Goal: Task Accomplishment & Management: Complete application form

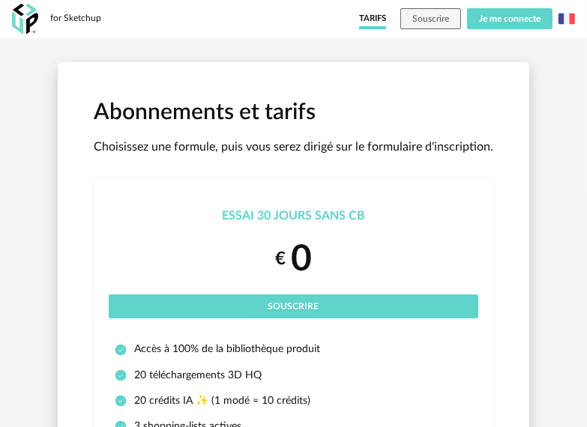
click at [477, 25] on button "Je me connecte" at bounding box center [509, 18] width 85 height 21
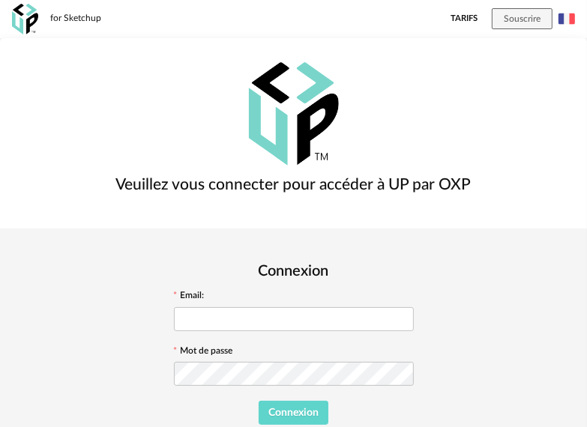
click at [567, 15] on img at bounding box center [566, 18] width 16 height 16
click at [542, 52] on li "English" at bounding box center [528, 57] width 85 height 27
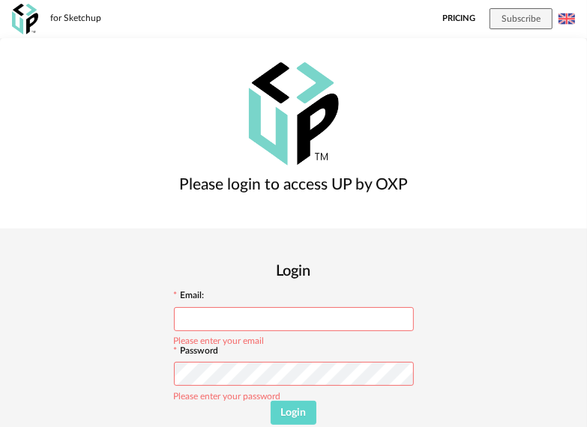
click at [414, 307] on input "text" at bounding box center [294, 319] width 240 height 24
type input "**********"
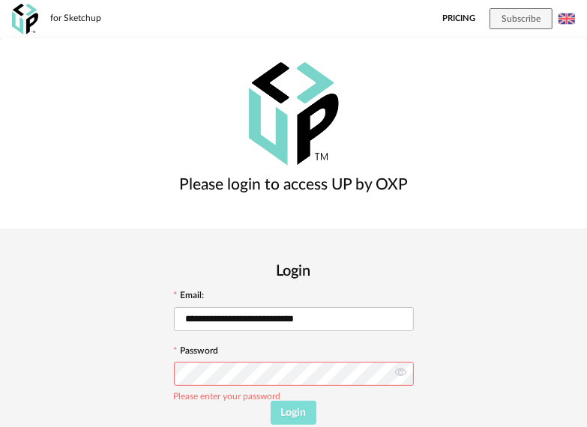
click at [307, 408] on span "Login" at bounding box center [293, 413] width 25 height 10
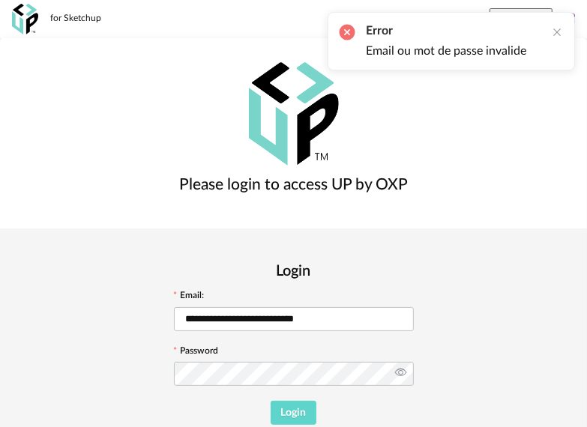
click at [410, 359] on icon at bounding box center [400, 374] width 19 height 30
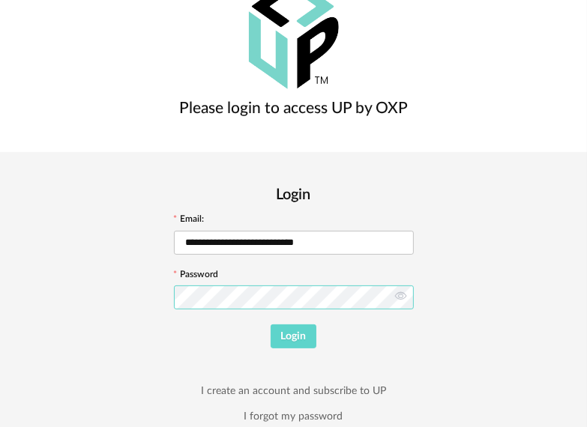
scroll to position [81, 0]
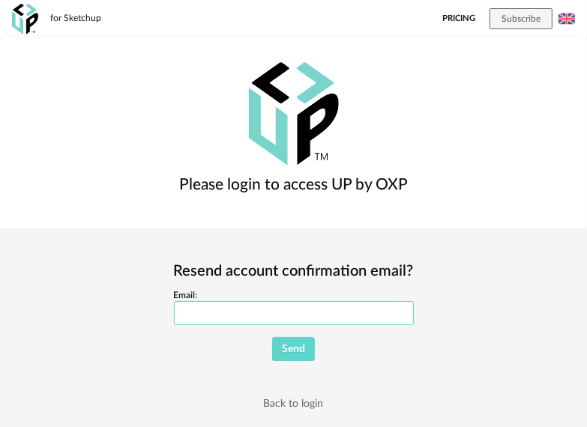
click at [383, 301] on input "Email:" at bounding box center [294, 313] width 240 height 24
click at [31, 20] on img at bounding box center [25, 19] width 26 height 31
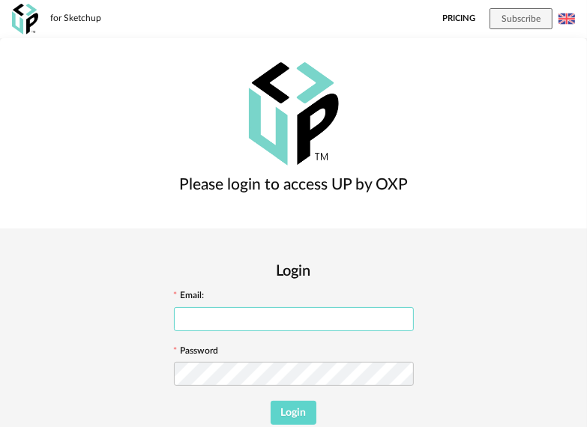
click at [414, 307] on input "text" at bounding box center [294, 319] width 240 height 24
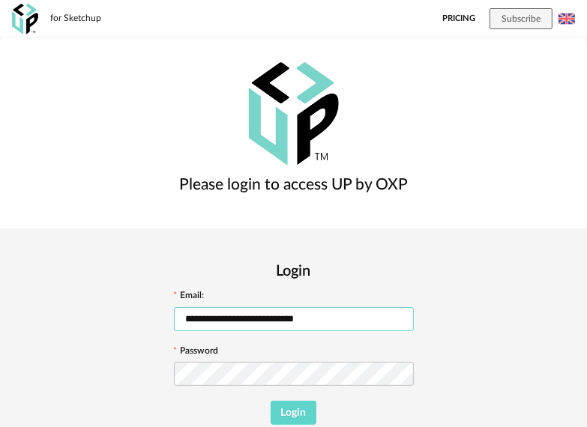
type input "**********"
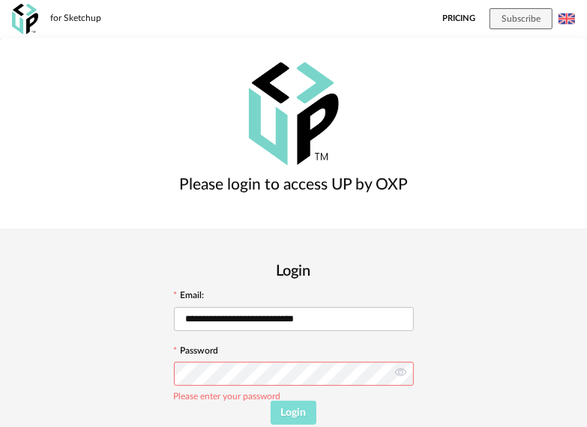
click at [316, 401] on button "Login" at bounding box center [294, 413] width 46 height 24
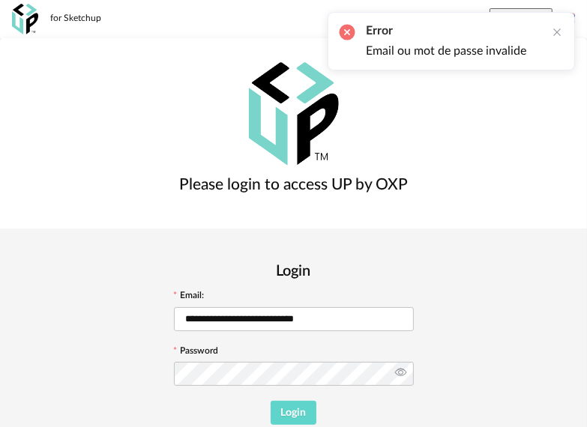
click at [410, 359] on icon at bounding box center [400, 374] width 19 height 30
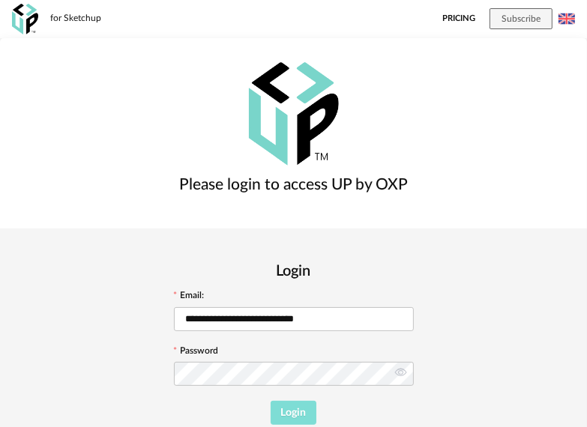
click at [307, 408] on span "Login" at bounding box center [293, 413] width 25 height 10
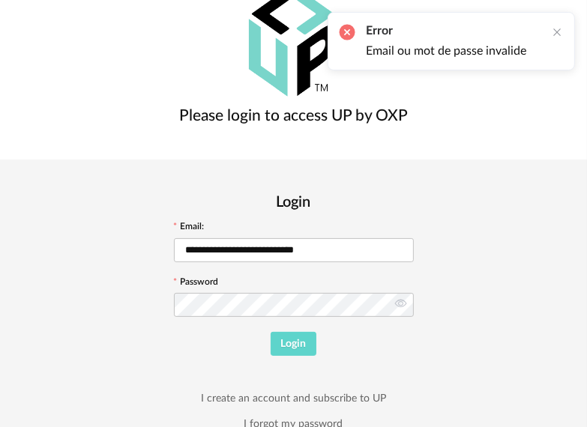
scroll to position [81, 0]
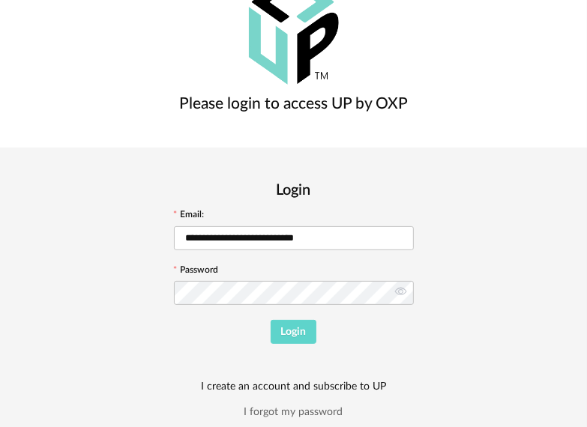
click at [386, 380] on link "I create an account and subscribe to UP" at bounding box center [293, 386] width 185 height 13
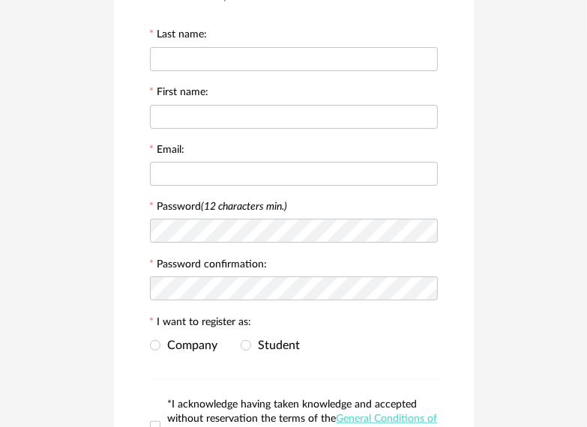
scroll to position [98, 0]
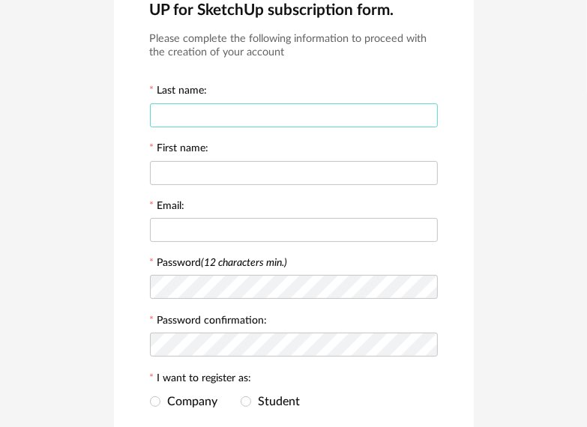
click at [207, 120] on input "text" at bounding box center [294, 115] width 288 height 24
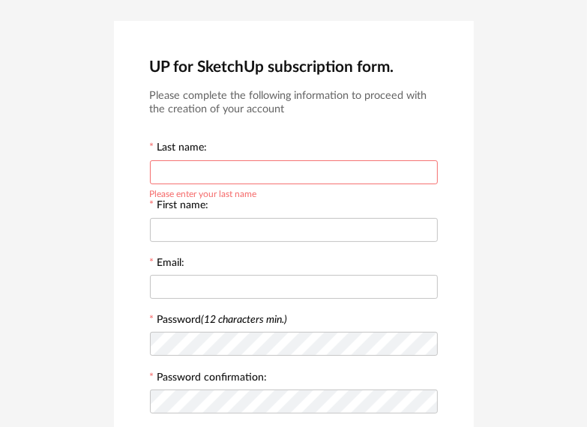
scroll to position [42, 0]
click at [256, 181] on input "text" at bounding box center [294, 172] width 288 height 24
type input "******"
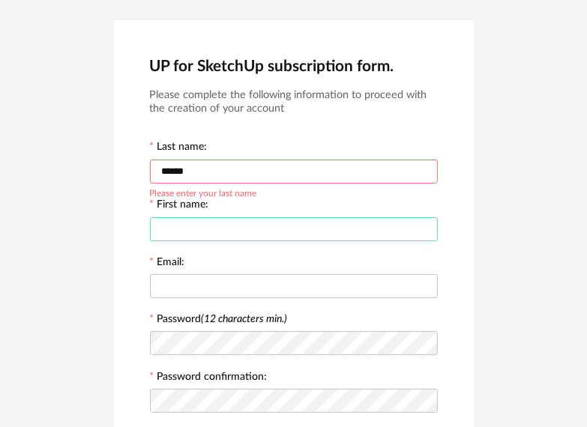
click at [248, 228] on input "text" at bounding box center [294, 229] width 288 height 24
type input "*"
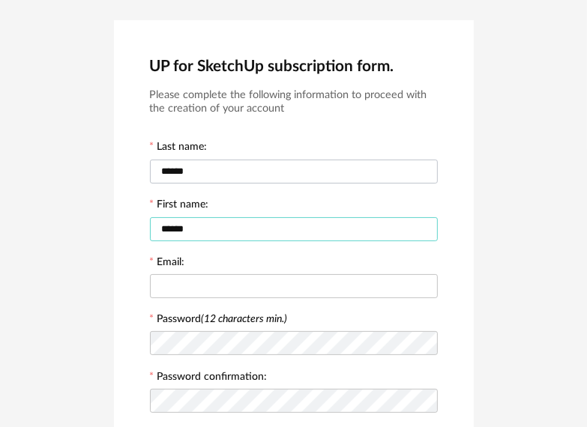
type input "******"
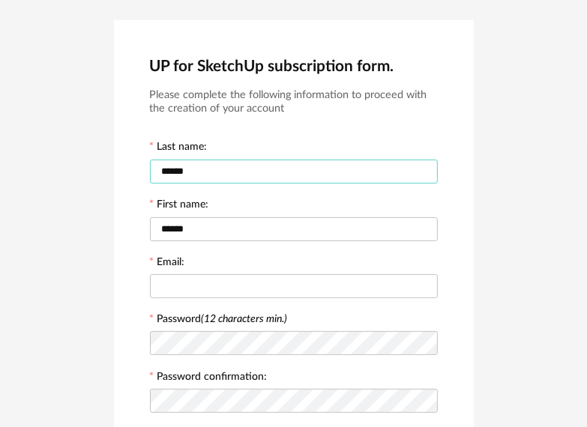
click at [212, 172] on input "******" at bounding box center [294, 172] width 288 height 24
type input "**********"
click at [231, 274] on input "text" at bounding box center [294, 286] width 288 height 24
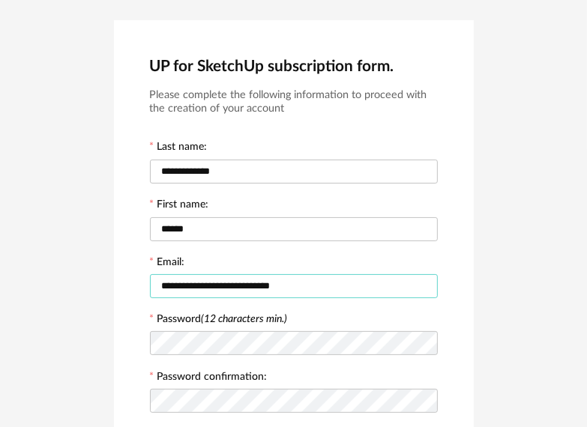
type input "**********"
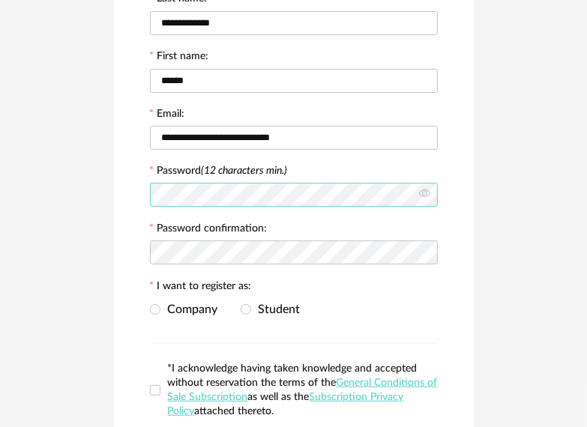
scroll to position [192, 0]
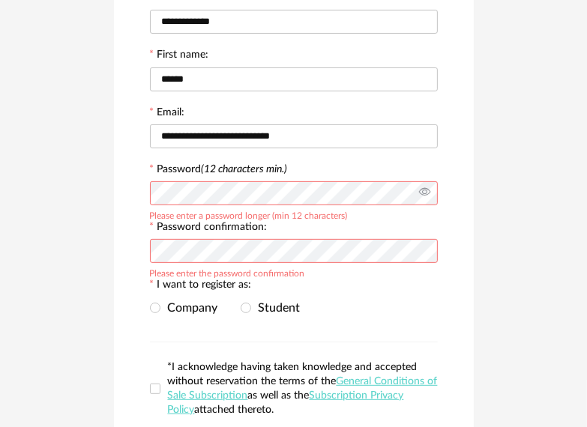
click at [429, 196] on icon at bounding box center [424, 193] width 19 height 30
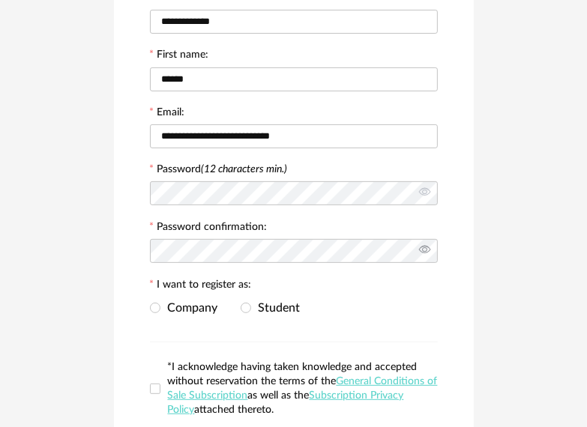
click at [424, 247] on icon at bounding box center [424, 251] width 19 height 30
click at [193, 307] on span "Company" at bounding box center [189, 308] width 58 height 12
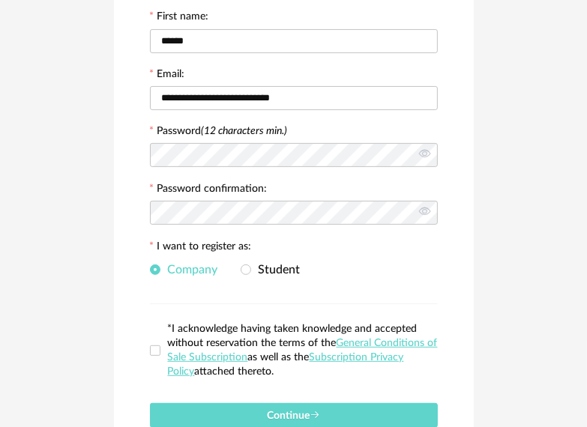
scroll to position [323, 0]
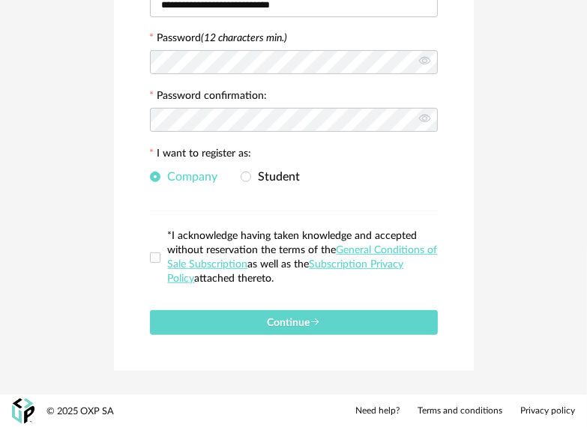
click at [152, 264] on label "*I acknowledge having taken knowledge and accepted without reservation the term…" at bounding box center [294, 257] width 288 height 57
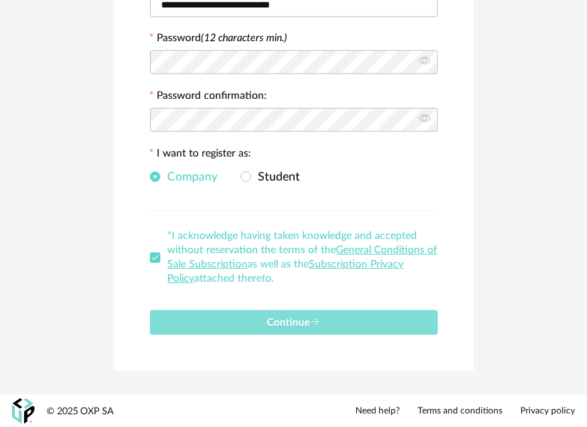
click at [295, 318] on span "Continue" at bounding box center [293, 323] width 53 height 10
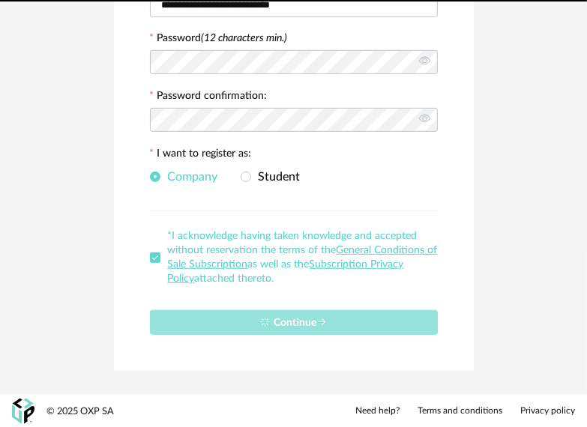
scroll to position [0, 0]
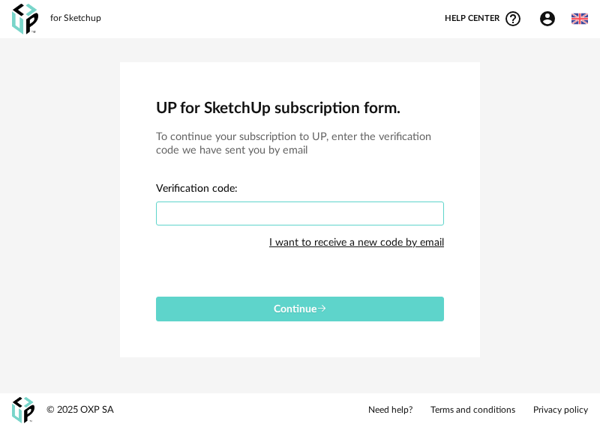
drag, startPoint x: 213, startPoint y: 211, endPoint x: 227, endPoint y: 210, distance: 14.3
click at [214, 211] on input "text" at bounding box center [300, 214] width 288 height 24
click at [215, 215] on input "text" at bounding box center [300, 214] width 288 height 24
click at [326, 246] on div "I want to receive a new code by email" at bounding box center [356, 243] width 175 height 30
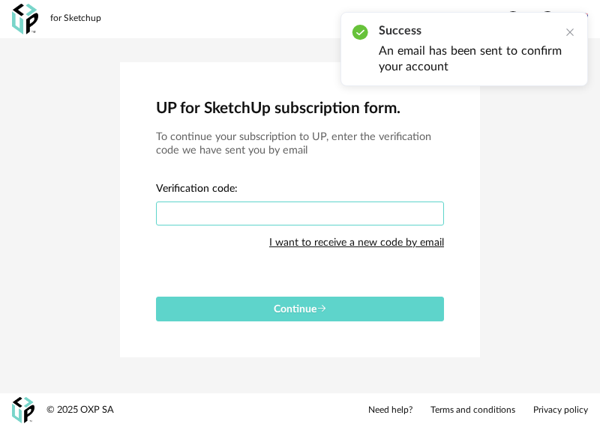
click at [330, 207] on input "text" at bounding box center [300, 214] width 288 height 24
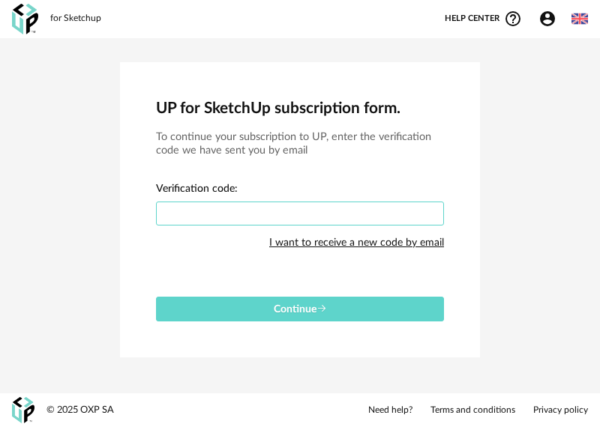
paste input "****"
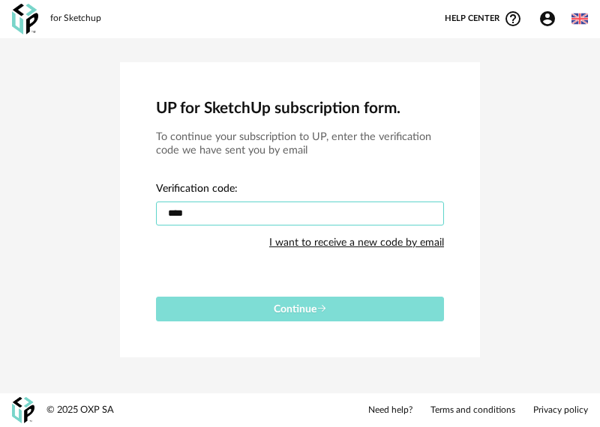
type input "****"
click at [330, 305] on button "Continue" at bounding box center [300, 309] width 288 height 25
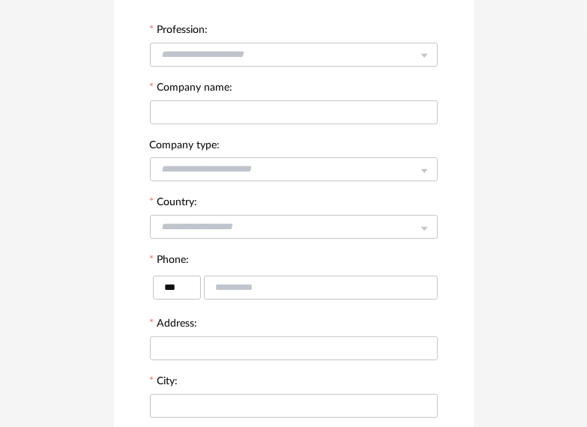
scroll to position [108, 0]
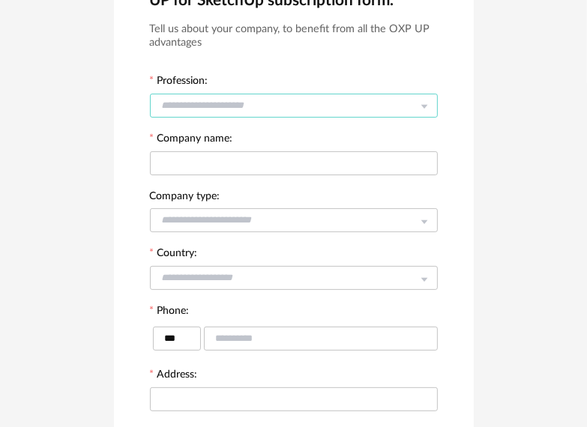
click at [240, 99] on input "text" at bounding box center [294, 106] width 288 height 24
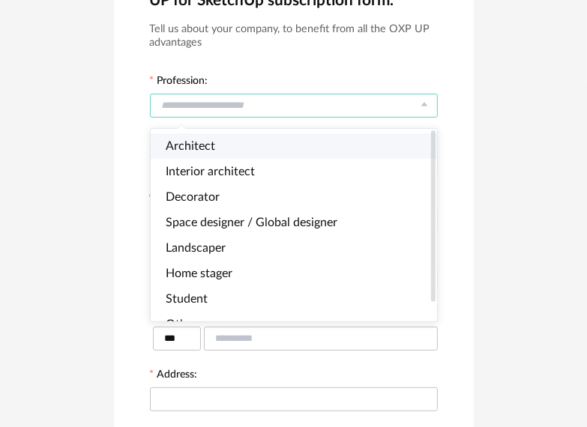
click at [189, 137] on li "Architect" at bounding box center [300, 145] width 299 height 25
type input "*********"
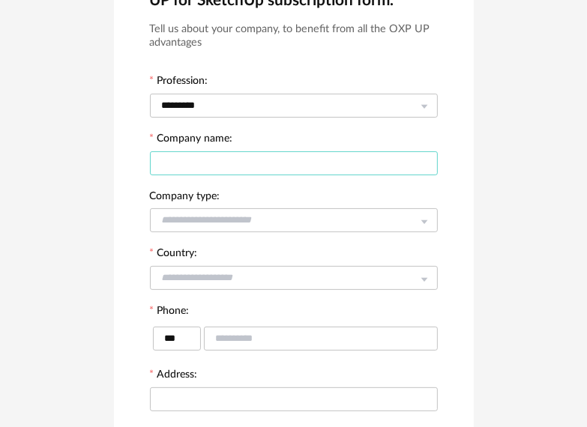
click at [196, 151] on input "text" at bounding box center [294, 163] width 288 height 24
type input "*********"
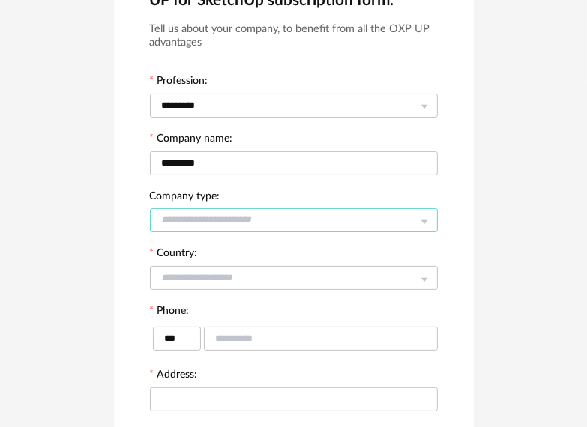
click at [195, 216] on input "text" at bounding box center [294, 220] width 288 height 24
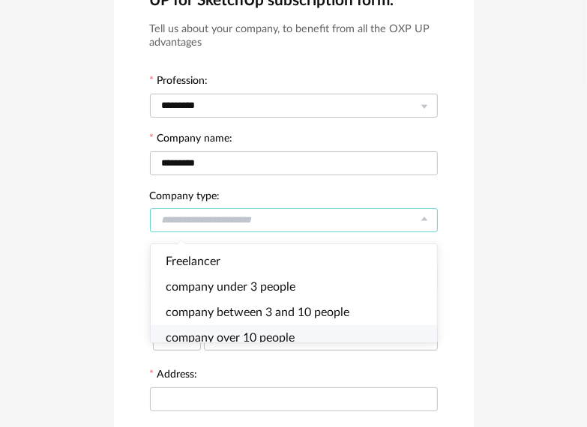
click at [301, 338] on li "company over 10 people" at bounding box center [300, 337] width 299 height 25
type input "**********"
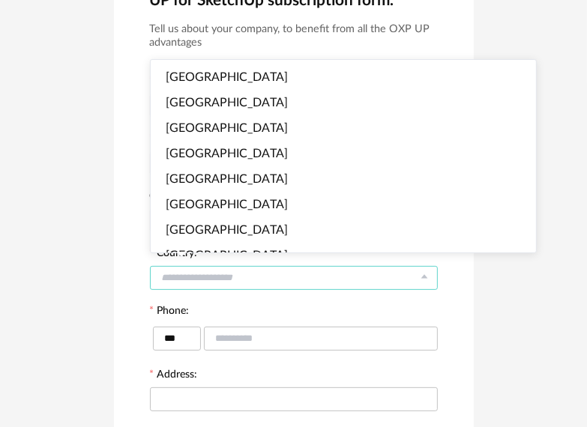
click at [238, 277] on input "text" at bounding box center [294, 278] width 288 height 24
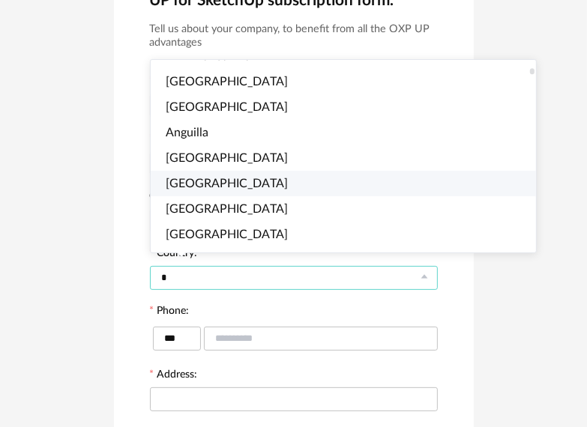
scroll to position [0, 0]
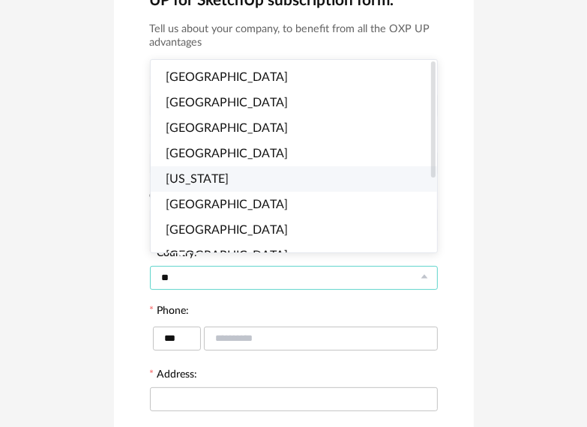
type input "*"
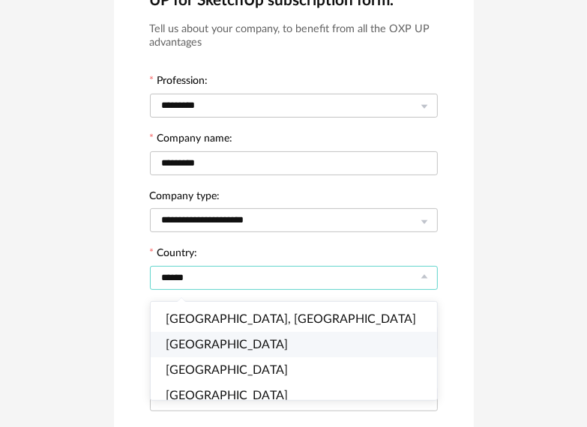
click at [280, 345] on li "[GEOGRAPHIC_DATA]" at bounding box center [300, 344] width 299 height 25
type input "**********"
type input "****"
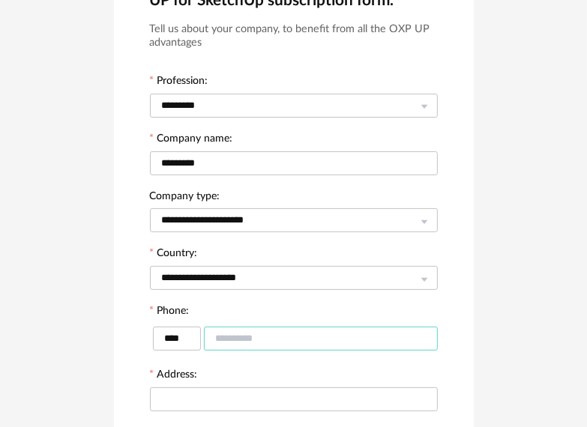
click at [248, 332] on input "text" at bounding box center [321, 339] width 234 height 24
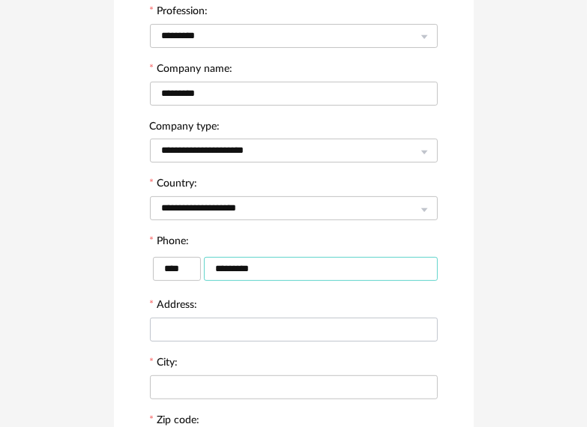
scroll to position [183, 0]
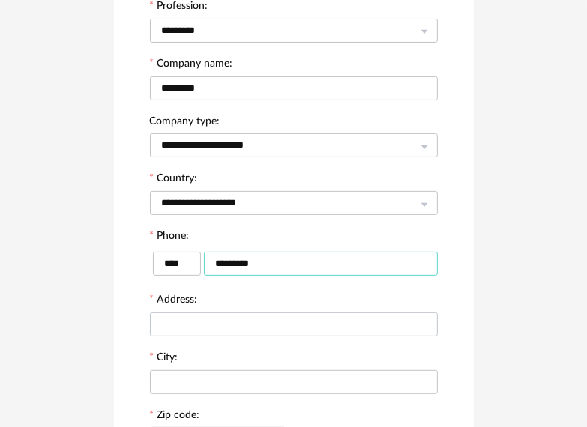
type input "*********"
click at [321, 327] on input "text" at bounding box center [294, 325] width 288 height 24
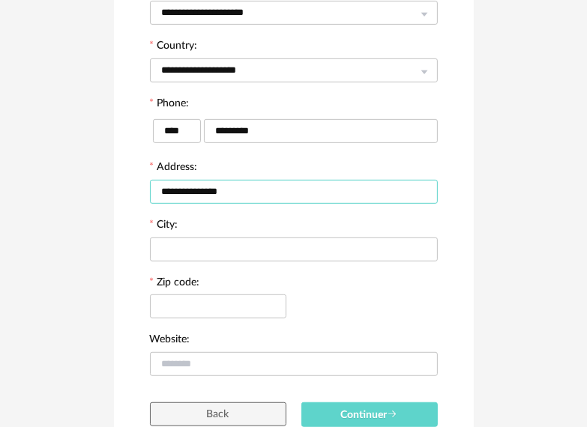
scroll to position [333, 0]
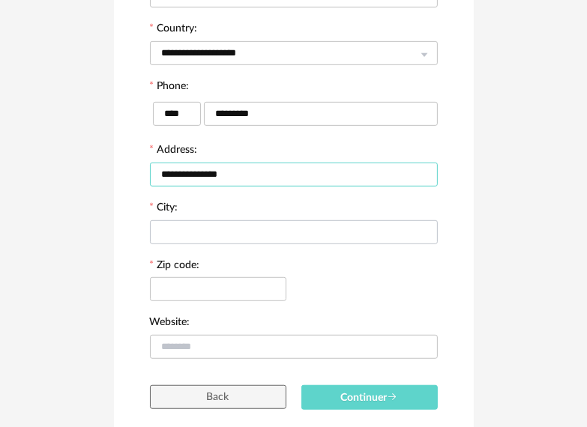
type input "**********"
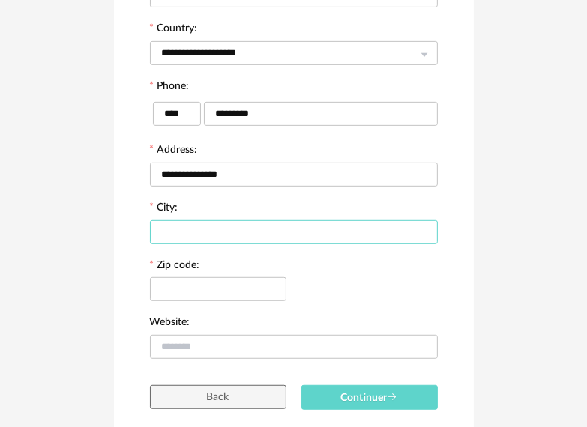
click at [237, 223] on input "text" at bounding box center [294, 232] width 288 height 24
type input "*******"
click at [215, 280] on input "text" at bounding box center [218, 289] width 136 height 24
type input "*****"
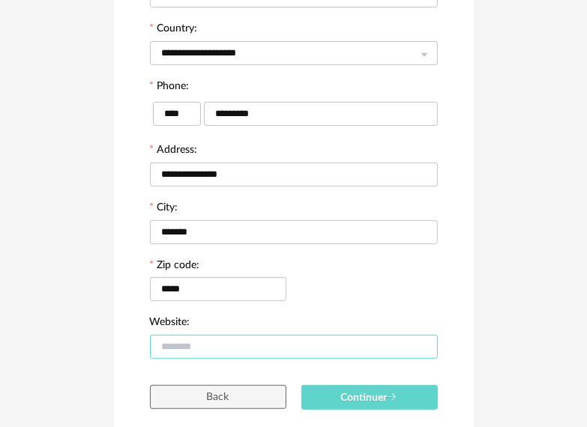
click at [181, 344] on input "text" at bounding box center [294, 347] width 288 height 24
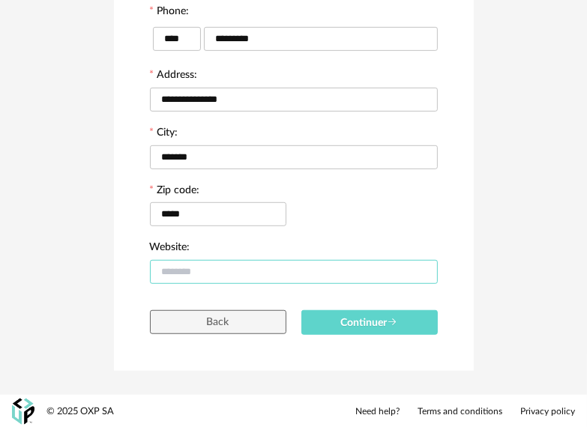
scroll to position [408, 0]
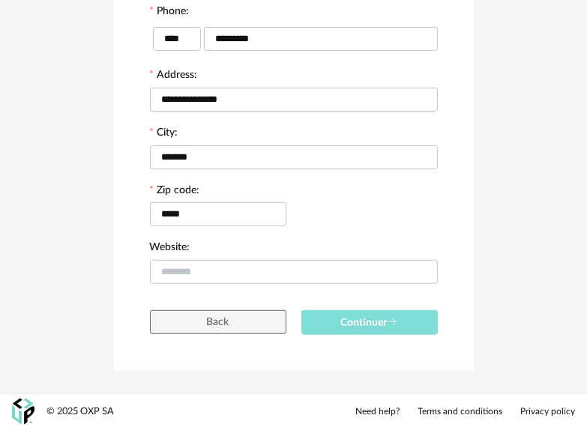
click at [375, 313] on button "Continuer" at bounding box center [369, 322] width 136 height 25
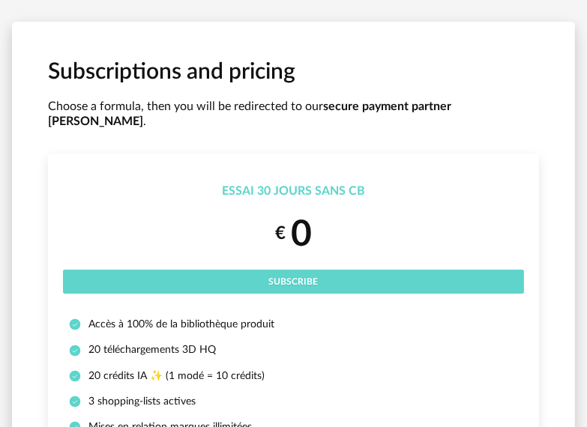
scroll to position [75, 0]
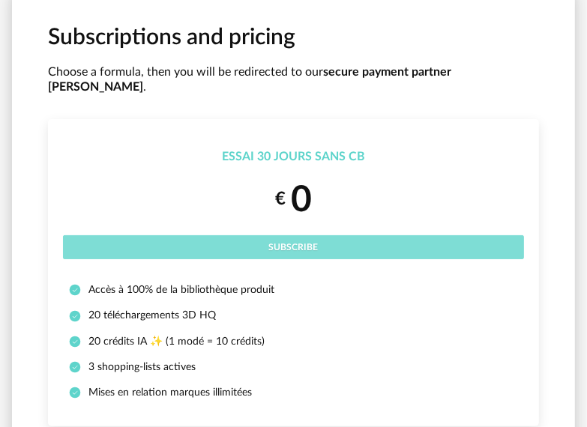
click at [291, 235] on button "Subscribe" at bounding box center [293, 247] width 461 height 24
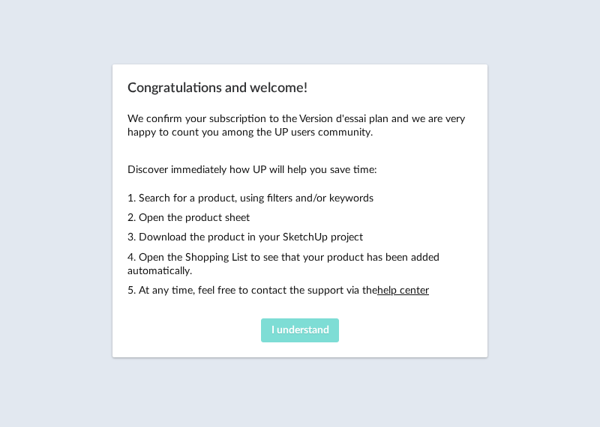
click at [324, 328] on span "I understand" at bounding box center [300, 330] width 58 height 10
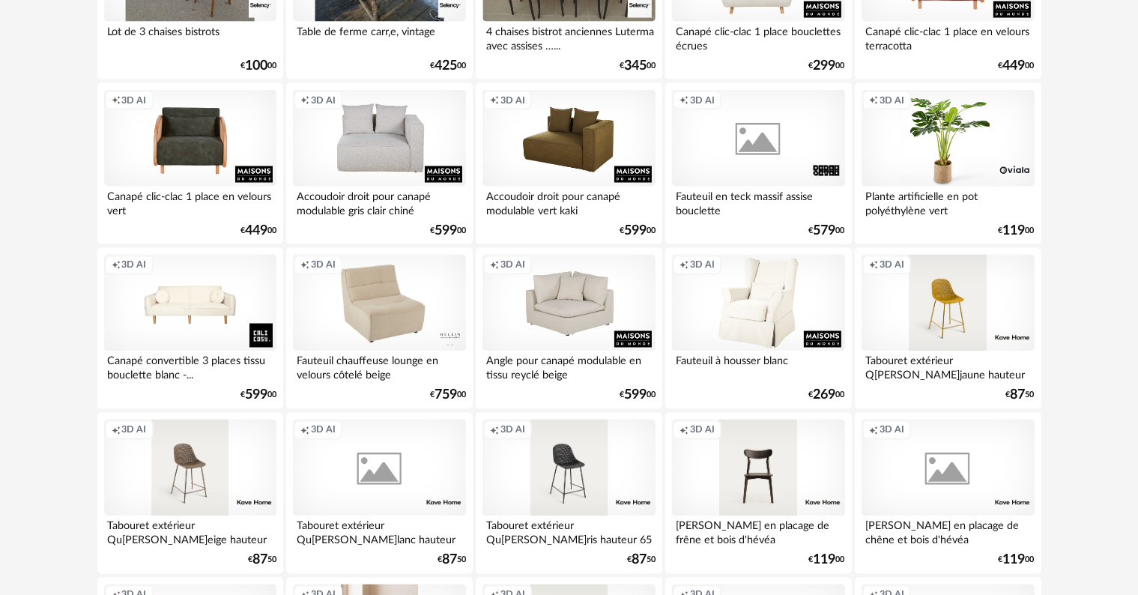
scroll to position [2623, 0]
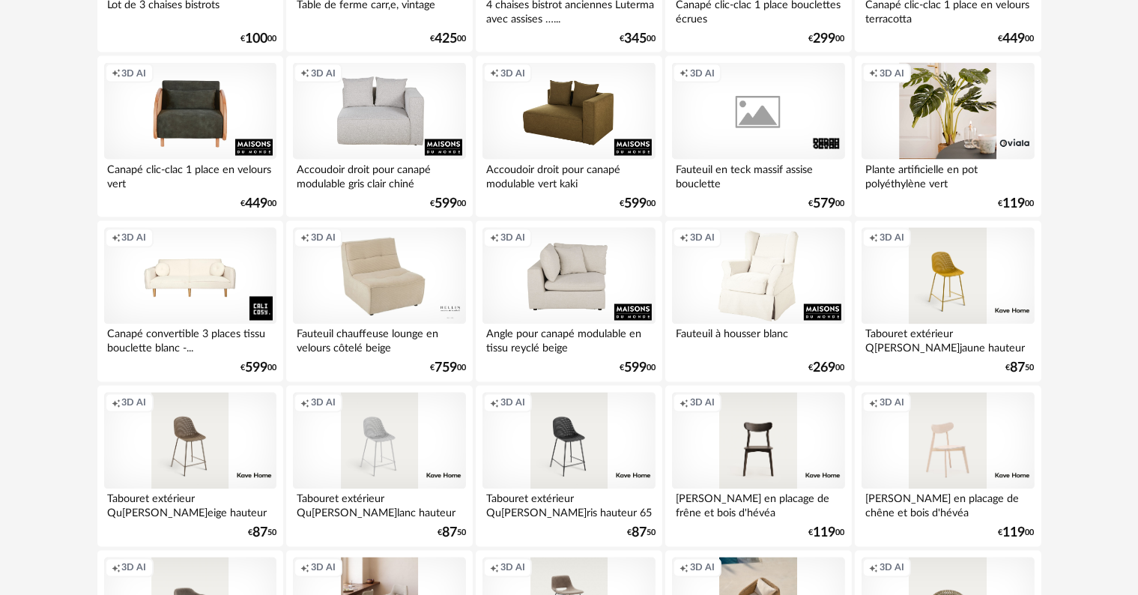
click at [599, 132] on div "Creation icon 3D AI" at bounding box center [948, 111] width 172 height 97
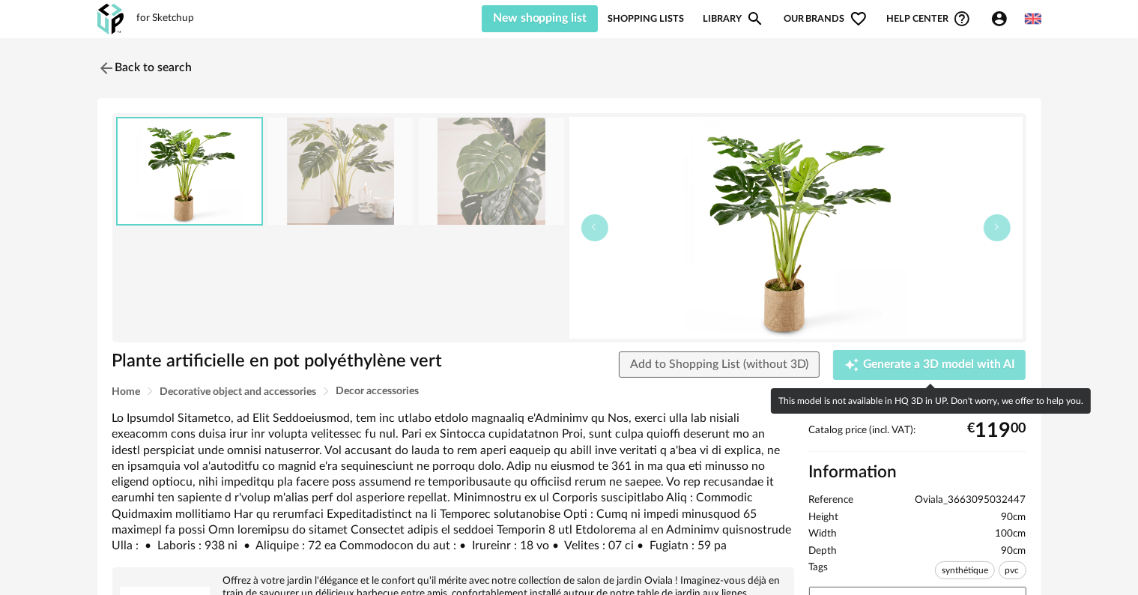
click at [599, 369] on span "Generate a 3D model with AI" at bounding box center [939, 365] width 152 height 12
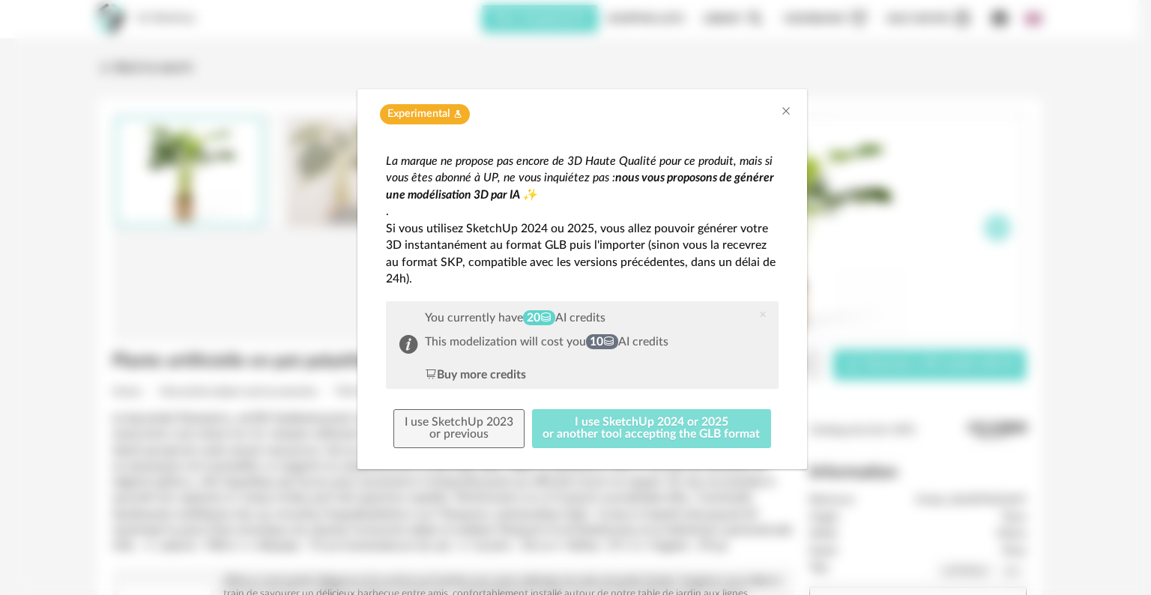
click at [599, 426] on button "I use SketchUp 2024 or 2025 or another tool accepting the GLB format" at bounding box center [652, 428] width 240 height 39
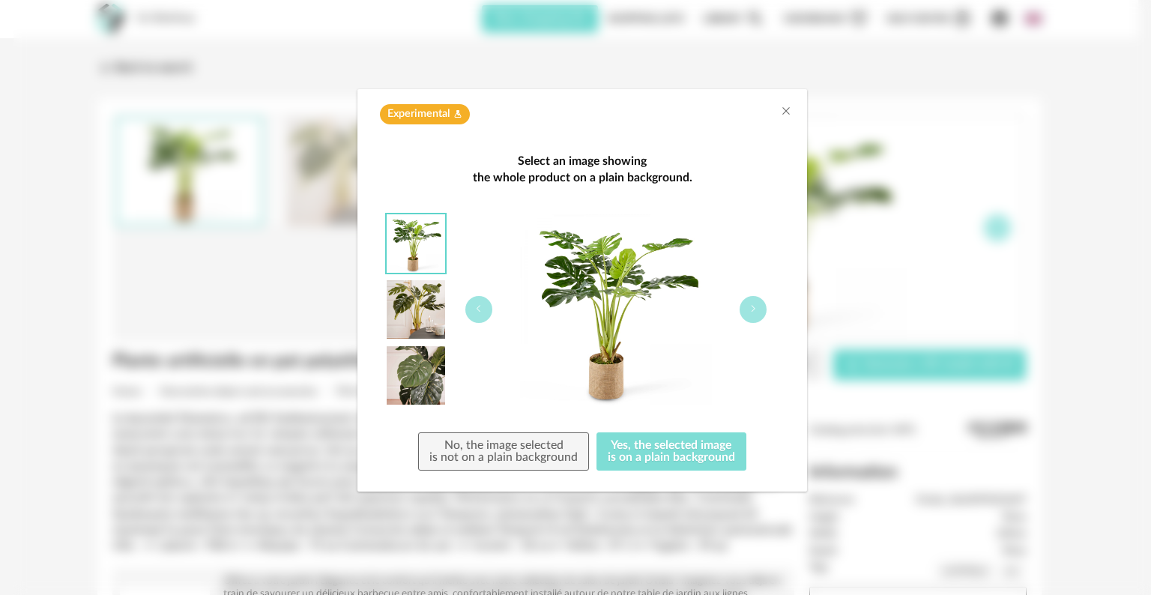
click at [599, 426] on button "Yes, the selected image is on a plain background" at bounding box center [672, 451] width 150 height 39
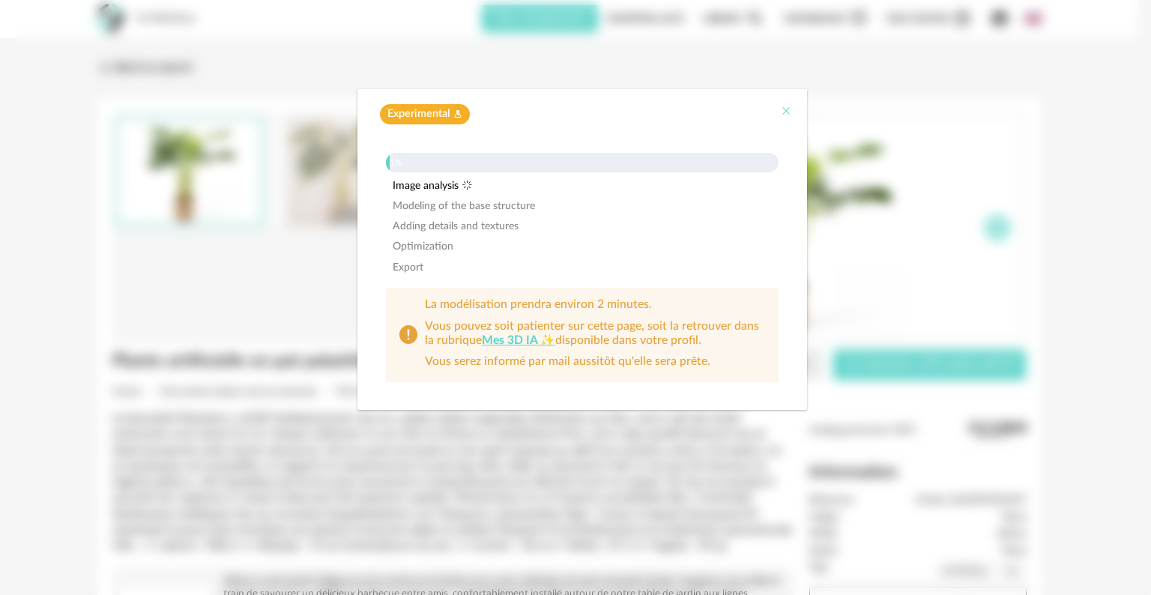
click at [599, 112] on icon "Close" at bounding box center [786, 111] width 12 height 12
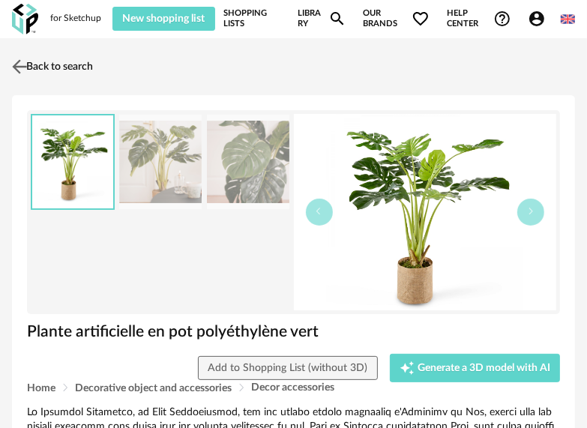
click at [12, 60] on img at bounding box center [20, 66] width 22 height 22
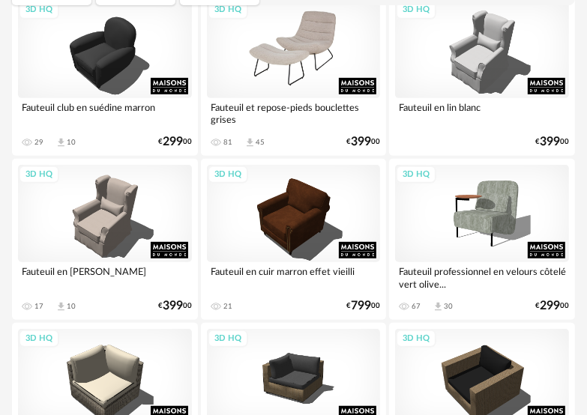
scroll to position [375, 0]
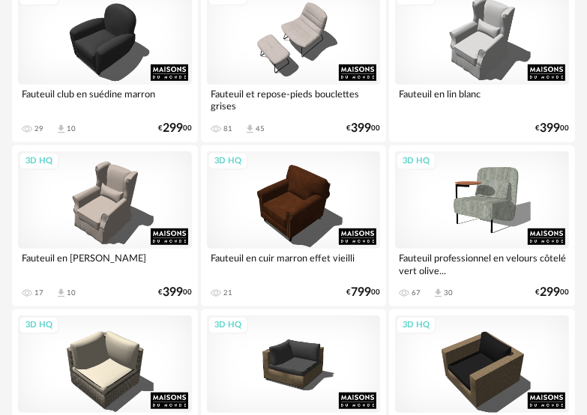
click at [252, 125] on icon "Download icon" at bounding box center [249, 129] width 11 height 11
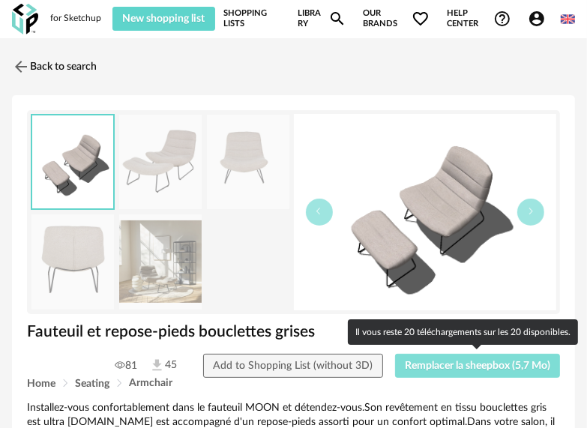
click at [473, 363] on span "Remplacer la sheepbox (5,7 Mo)" at bounding box center [477, 365] width 145 height 10
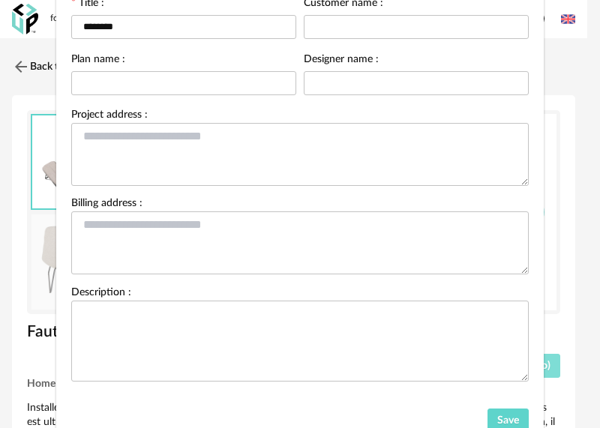
scroll to position [150, 0]
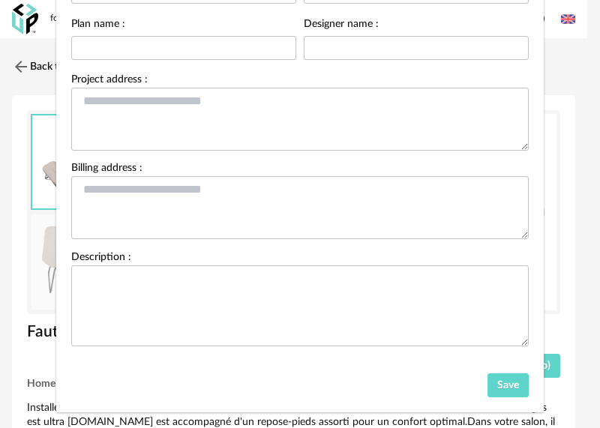
click at [565, 285] on div "Shopping list parameters Title : ******** Customer name : Plan name : Designer …" at bounding box center [300, 214] width 600 height 428
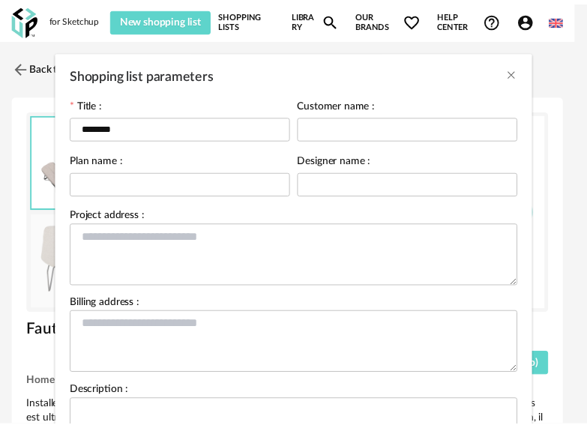
scroll to position [0, 0]
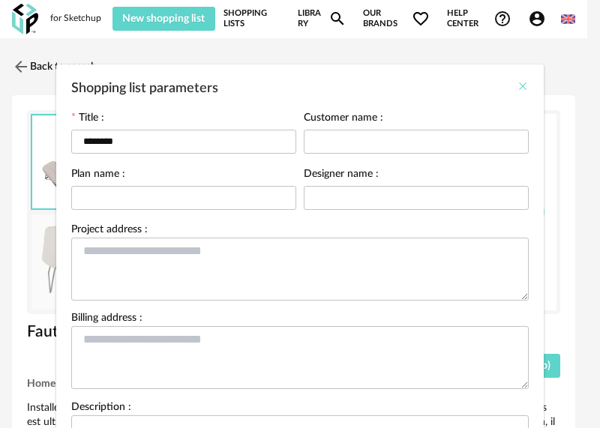
click at [521, 90] on icon "Close" at bounding box center [522, 86] width 12 height 12
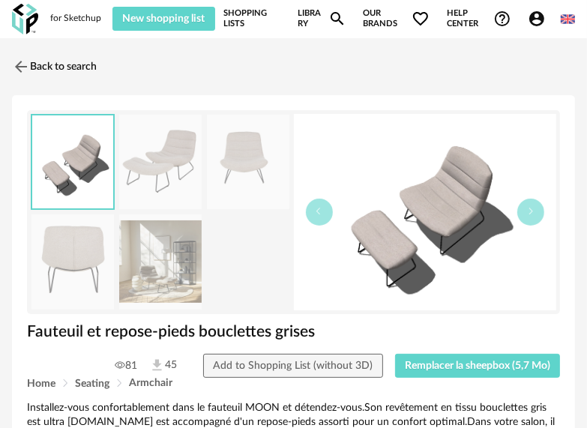
click at [432, 199] on img at bounding box center [425, 212] width 263 height 196
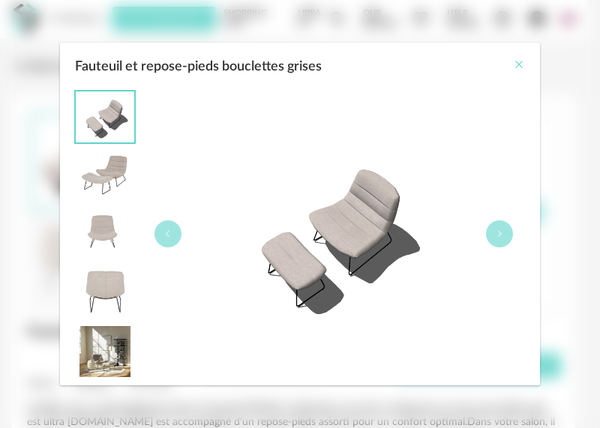
click at [517, 67] on icon "Close" at bounding box center [519, 64] width 12 height 12
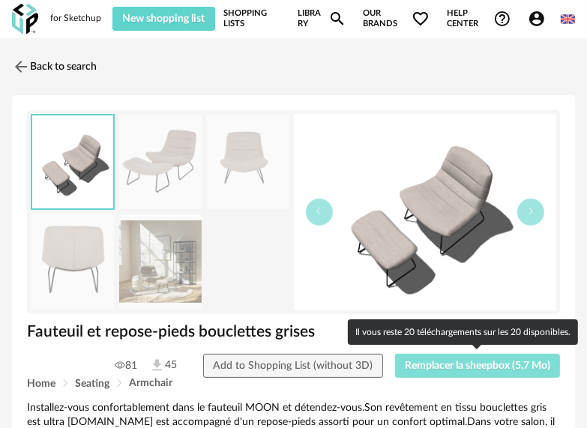
click at [489, 366] on span "Remplacer la sheepbox (5,7 Mo)" at bounding box center [477, 365] width 145 height 10
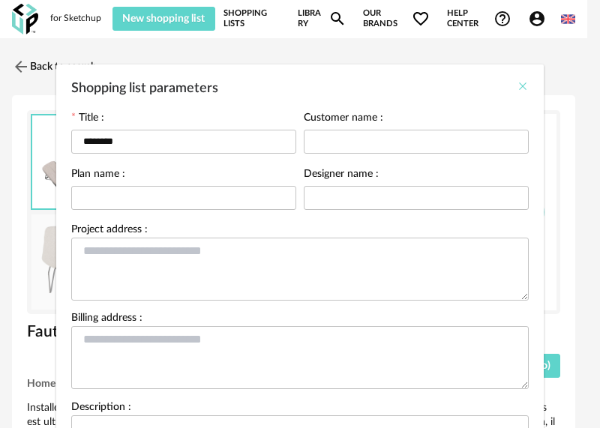
click at [516, 90] on icon "Close" at bounding box center [522, 86] width 12 height 12
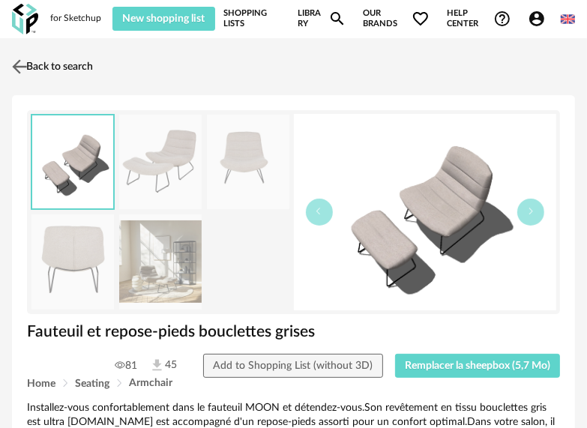
click at [19, 64] on img at bounding box center [20, 66] width 22 height 22
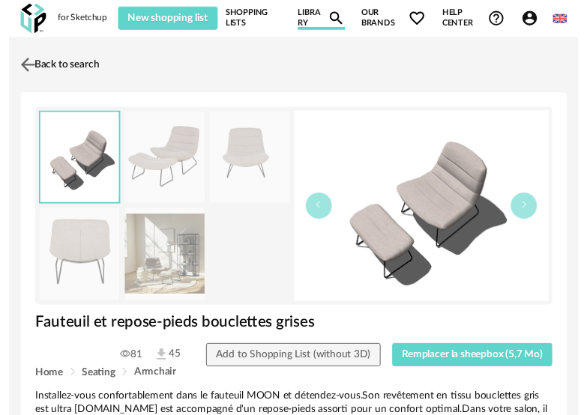
scroll to position [426, 0]
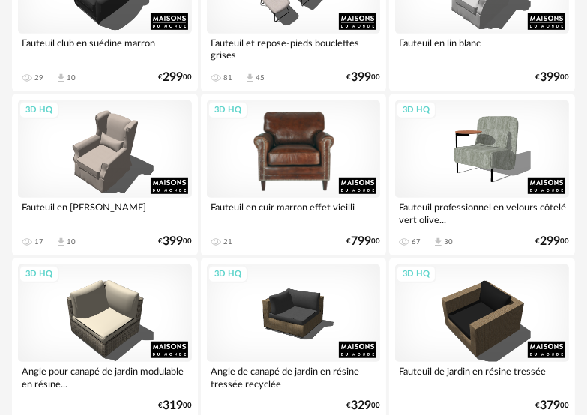
click at [290, 163] on div "3D HQ" at bounding box center [294, 148] width 174 height 97
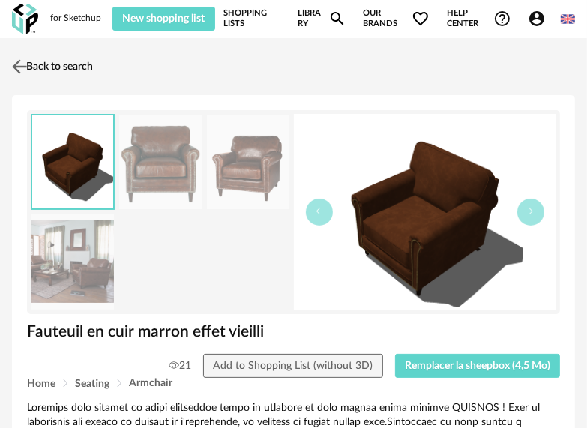
click at [23, 65] on img at bounding box center [20, 66] width 22 height 22
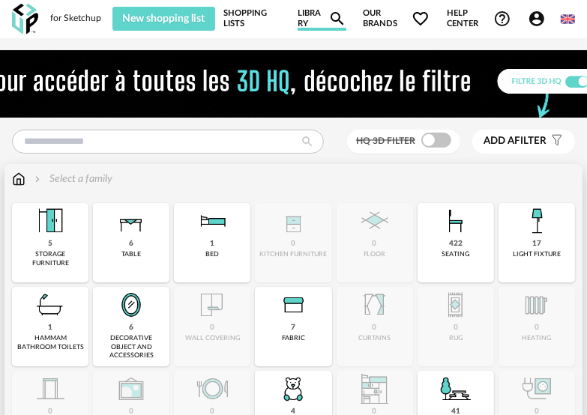
click at [112, 313] on div "6 decorative object and accessories" at bounding box center [131, 326] width 76 height 79
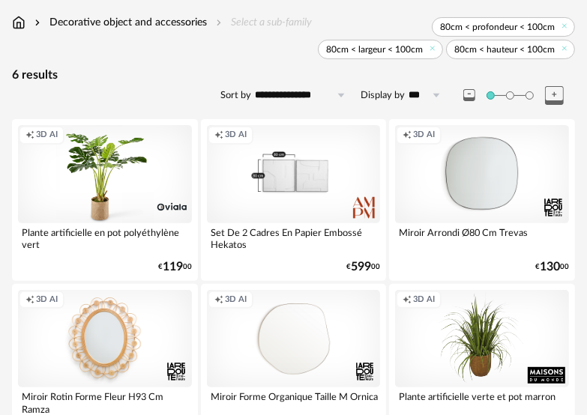
scroll to position [225, 0]
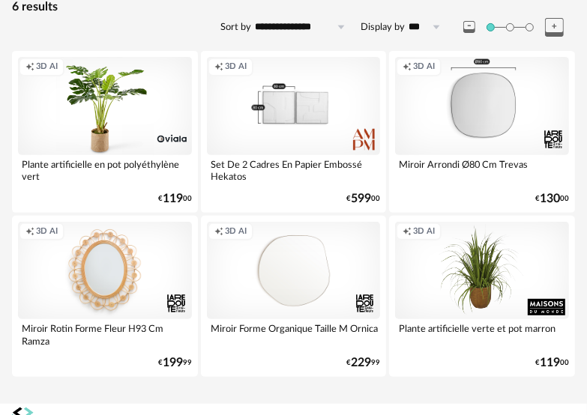
click at [501, 125] on div "Creation icon 3D AI" at bounding box center [482, 105] width 174 height 97
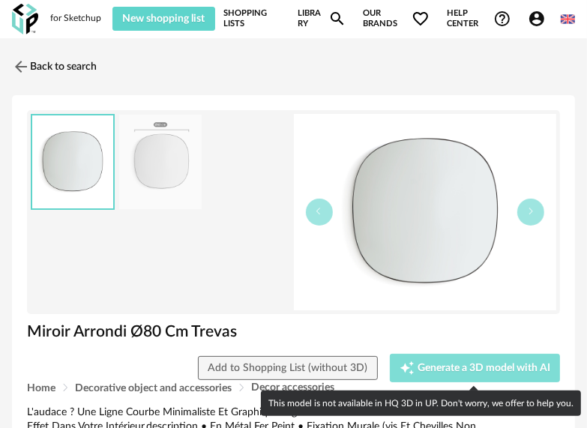
click at [477, 372] on div "Creation icon Generate a 3D model with AI" at bounding box center [474, 367] width 151 height 15
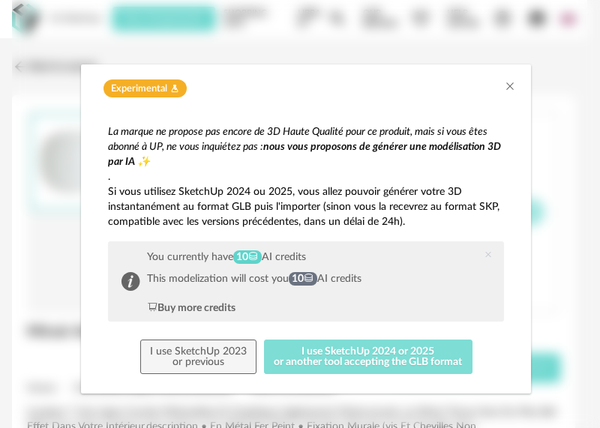
click at [400, 365] on button "I use SketchUp 2024 or 2025 or another tool accepting the GLB format" at bounding box center [368, 356] width 208 height 34
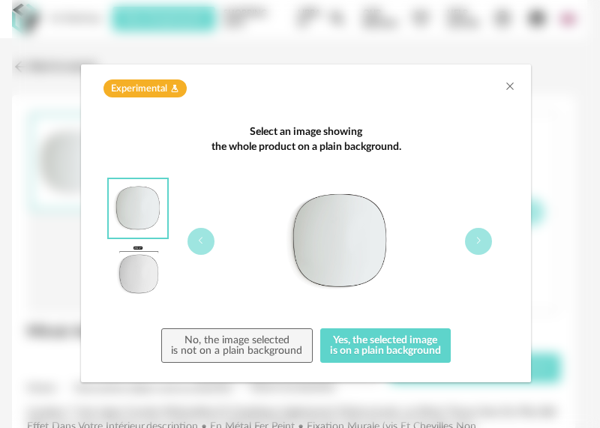
click at [498, 76] on div "Experimental Flask icon" at bounding box center [306, 84] width 450 height 41
click at [507, 91] on icon "Close" at bounding box center [510, 86] width 12 height 12
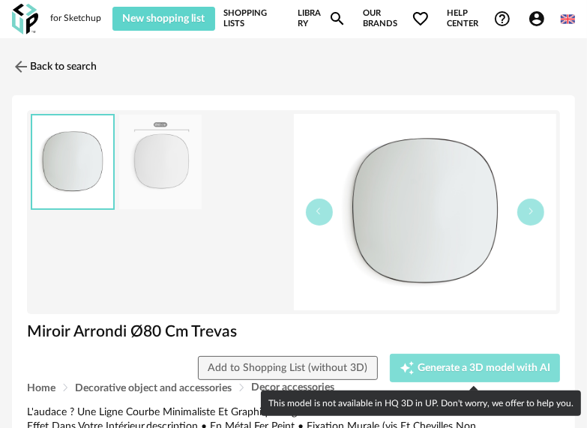
click at [468, 358] on button "Creation icon Generate a 3D model with AI" at bounding box center [475, 368] width 171 height 28
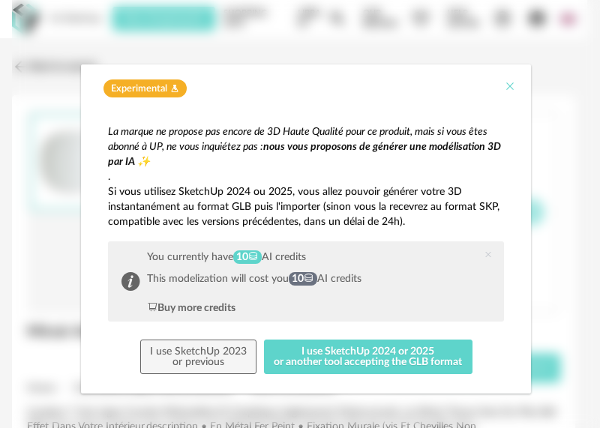
click at [504, 83] on icon "Close" at bounding box center [510, 86] width 12 height 12
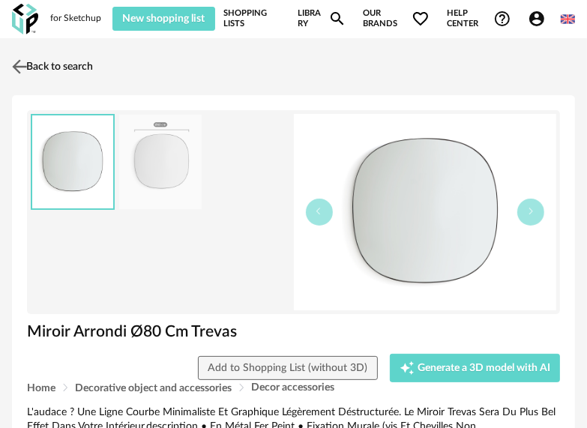
click at [22, 61] on img at bounding box center [20, 66] width 22 height 22
